Goal: Task Accomplishment & Management: Manage account settings

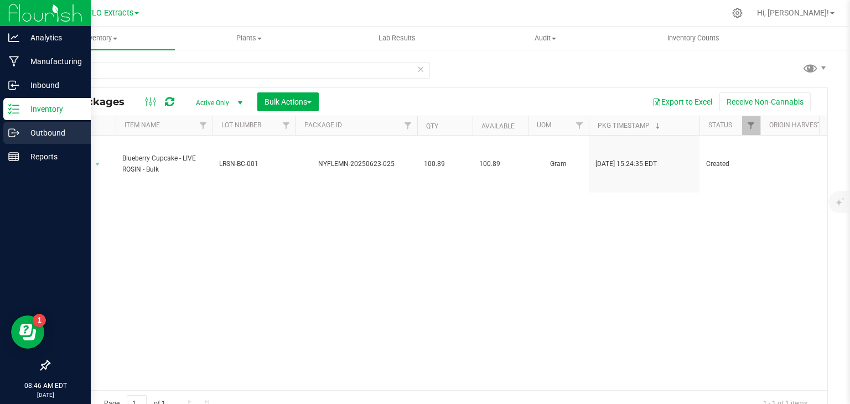
click at [30, 136] on p "Outbound" at bounding box center [52, 132] width 66 height 13
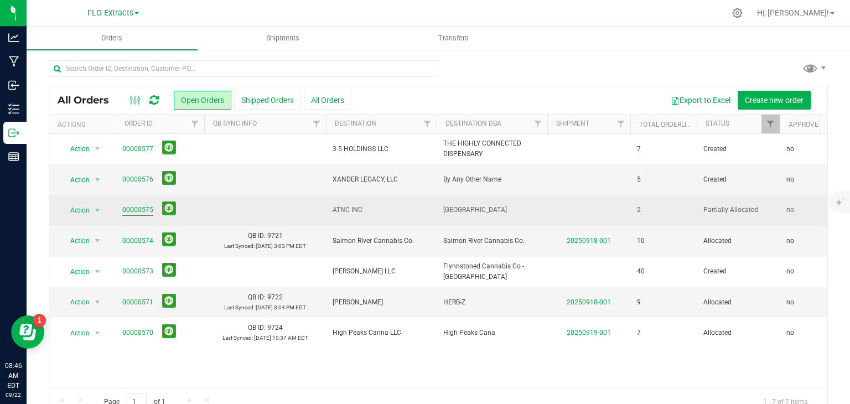
click at [129, 207] on link "00000575" at bounding box center [137, 210] width 31 height 11
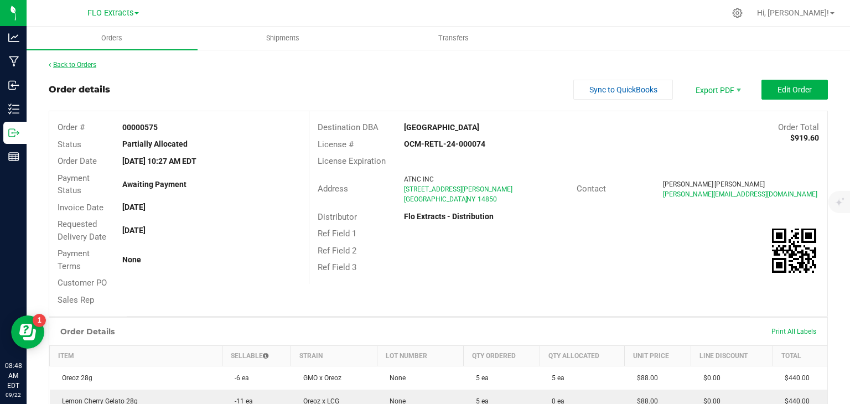
click at [95, 65] on link "Back to Orders" at bounding box center [73, 65] width 48 height 8
